Goal: Transaction & Acquisition: Subscribe to service/newsletter

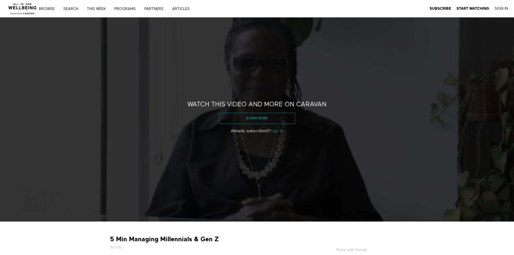
click at [272, 118] on link "Subscribe" at bounding box center [257, 118] width 76 height 11
